Goal: Task Accomplishment & Management: Manage account settings

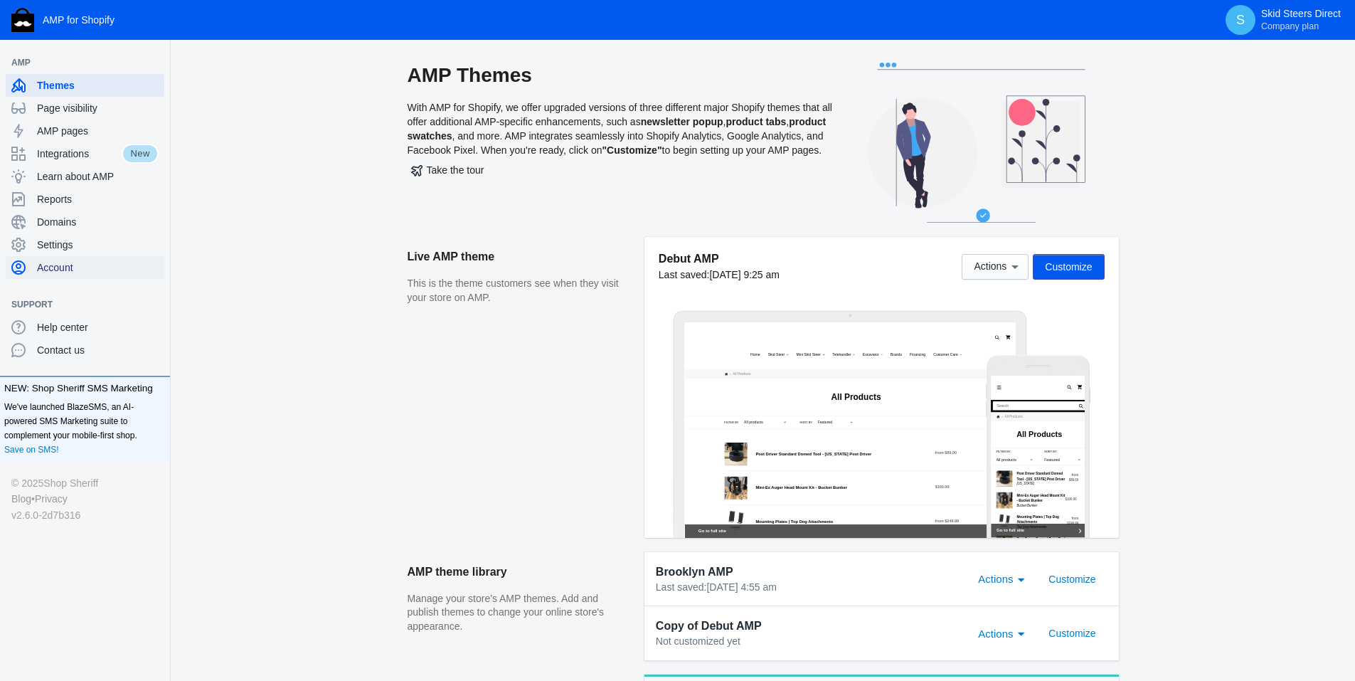
click at [70, 264] on span "Account" at bounding box center [98, 267] width 122 height 14
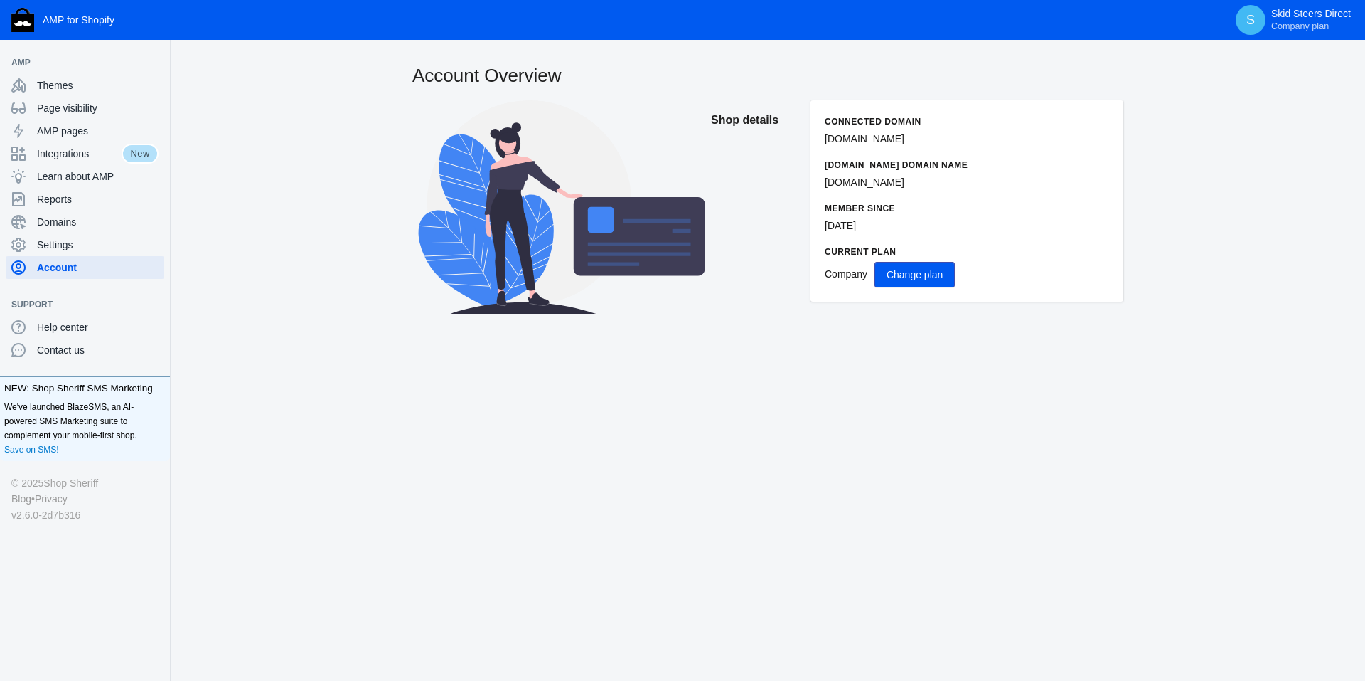
click at [899, 277] on span "Change plan" at bounding box center [915, 274] width 56 height 11
